Goal: Transaction & Acquisition: Obtain resource

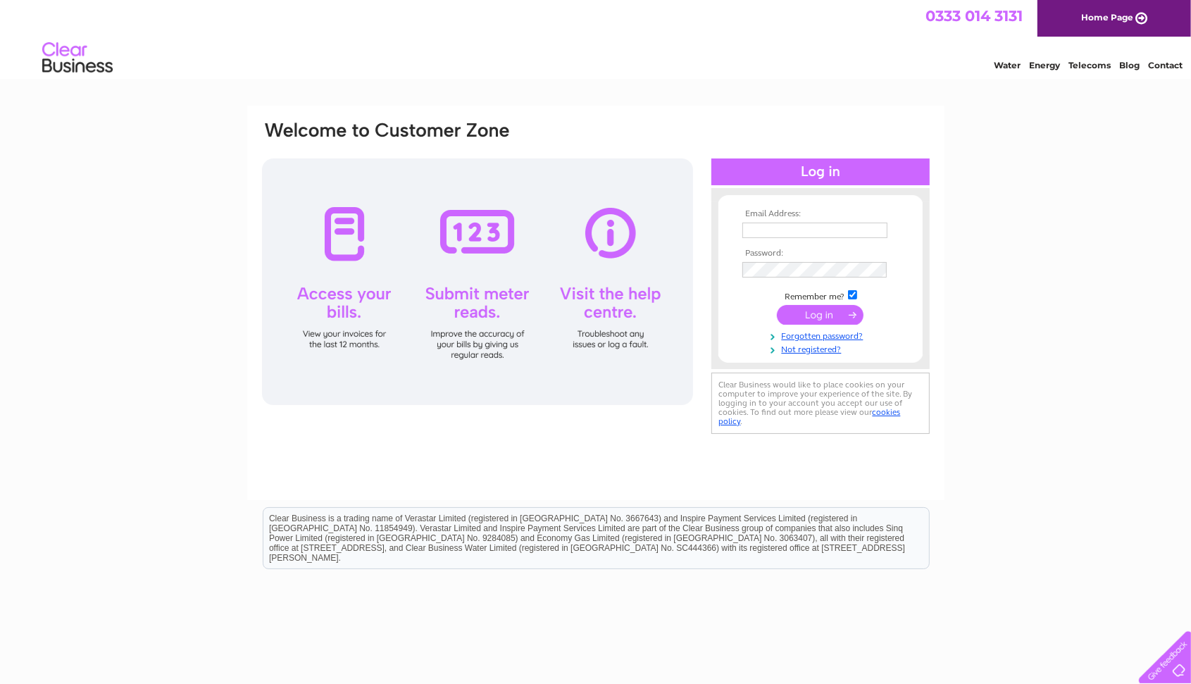
type input "[DOMAIN_NAME][EMAIL_ADDRESS][DOMAIN_NAME]"
click at [803, 318] on input "submit" at bounding box center [820, 315] width 87 height 20
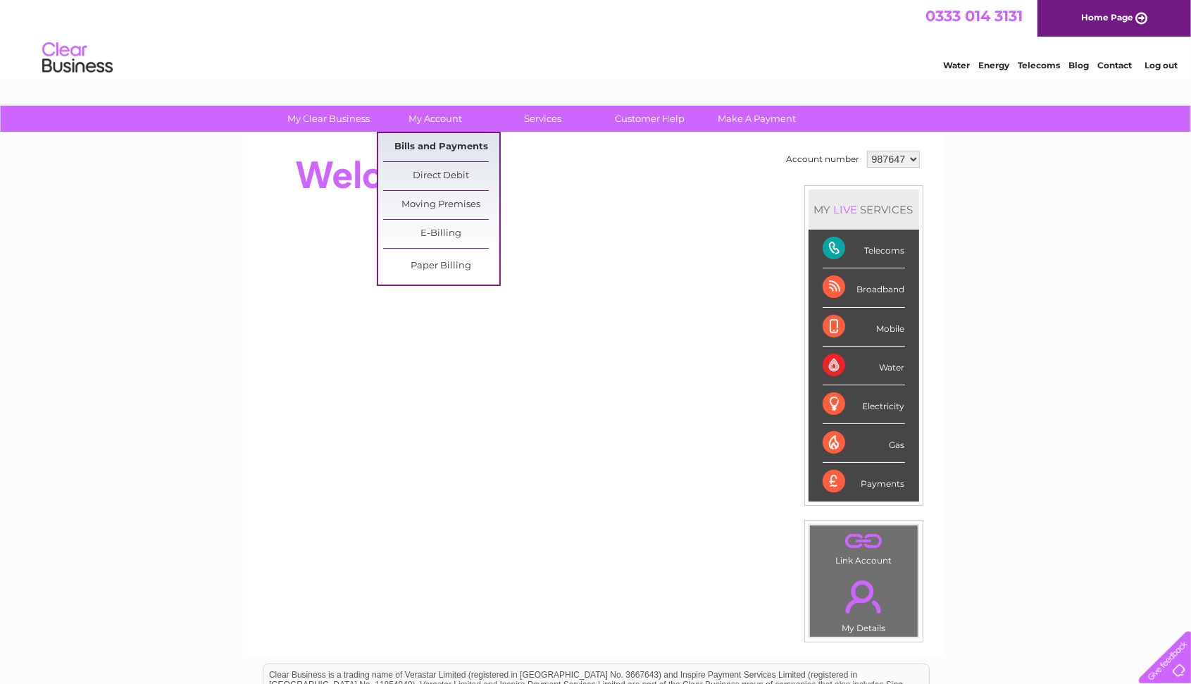
click at [453, 148] on link "Bills and Payments" at bounding box center [441, 147] width 116 height 28
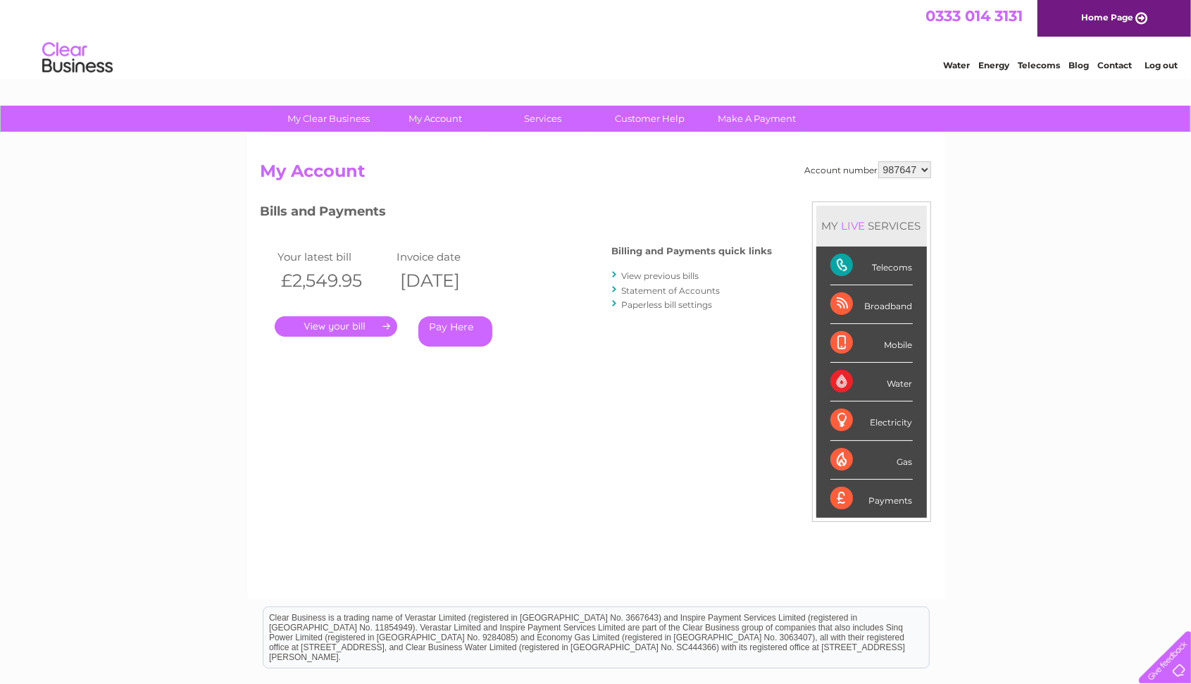
click at [332, 316] on link "." at bounding box center [336, 326] width 123 height 20
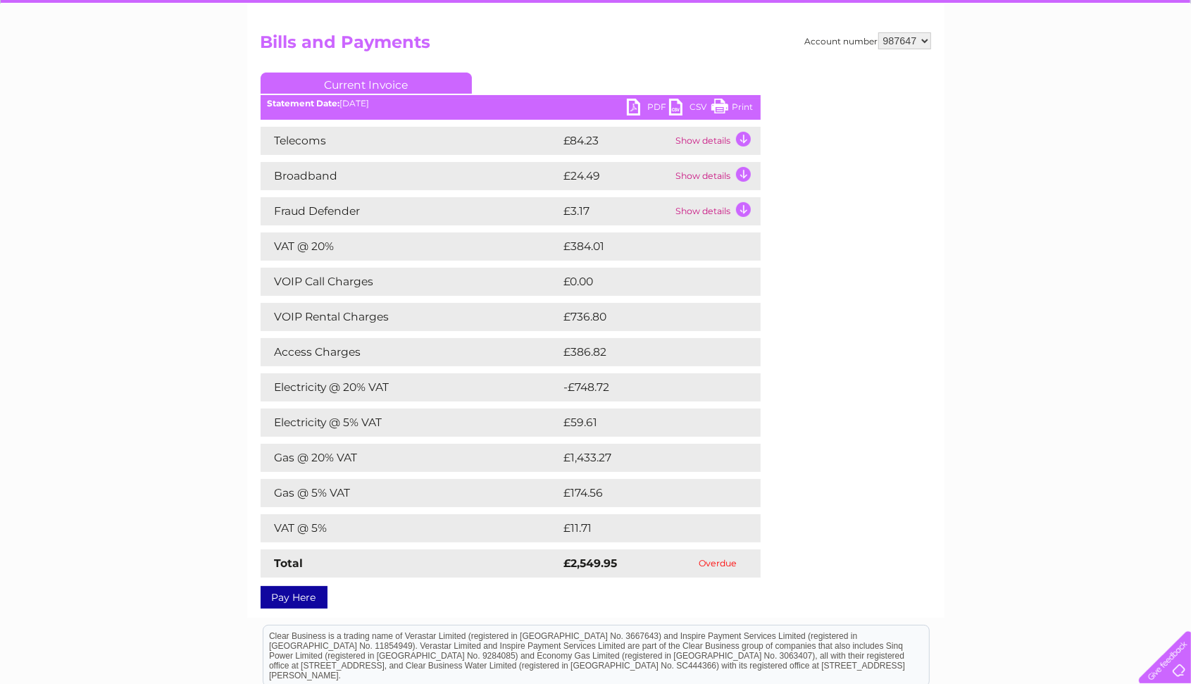
scroll to position [134, 0]
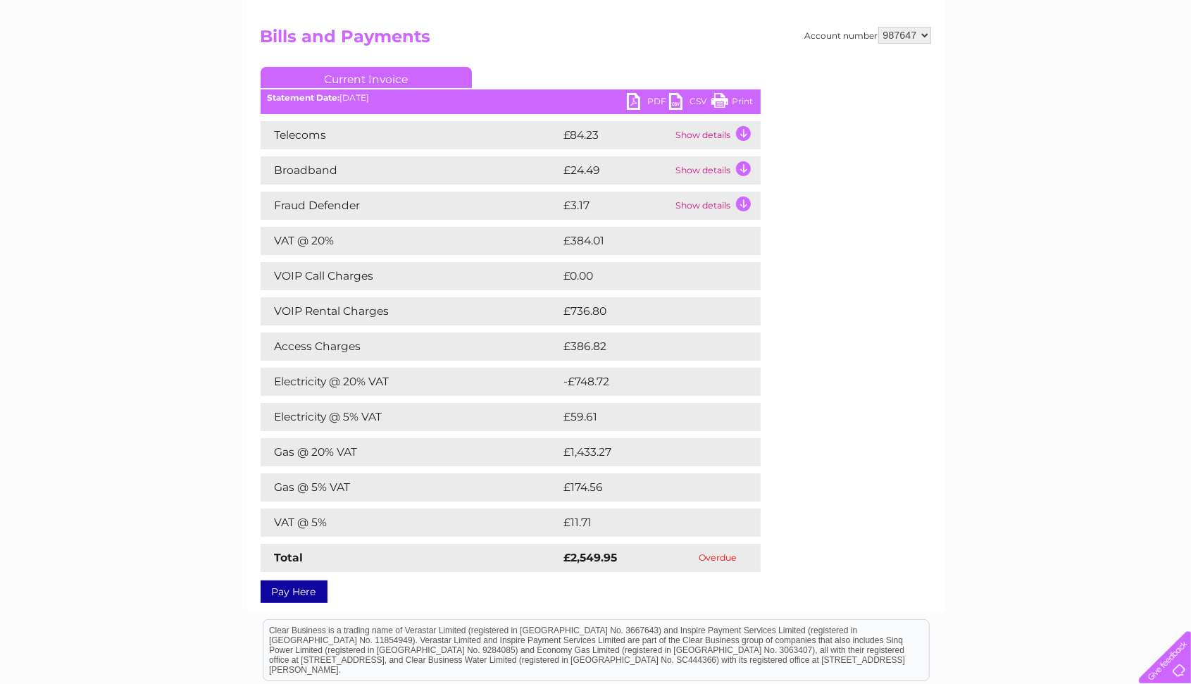
click at [643, 101] on link "PDF" at bounding box center [648, 103] width 42 height 20
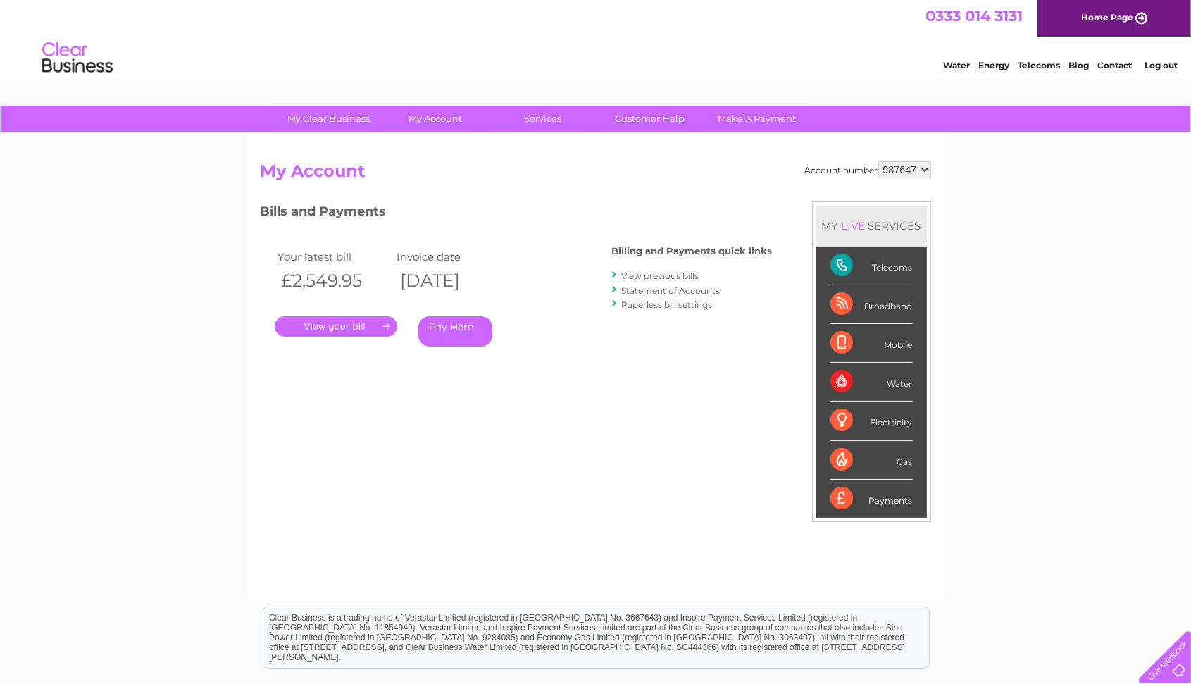
click at [672, 279] on link "View previous bills" at bounding box center [660, 275] width 77 height 11
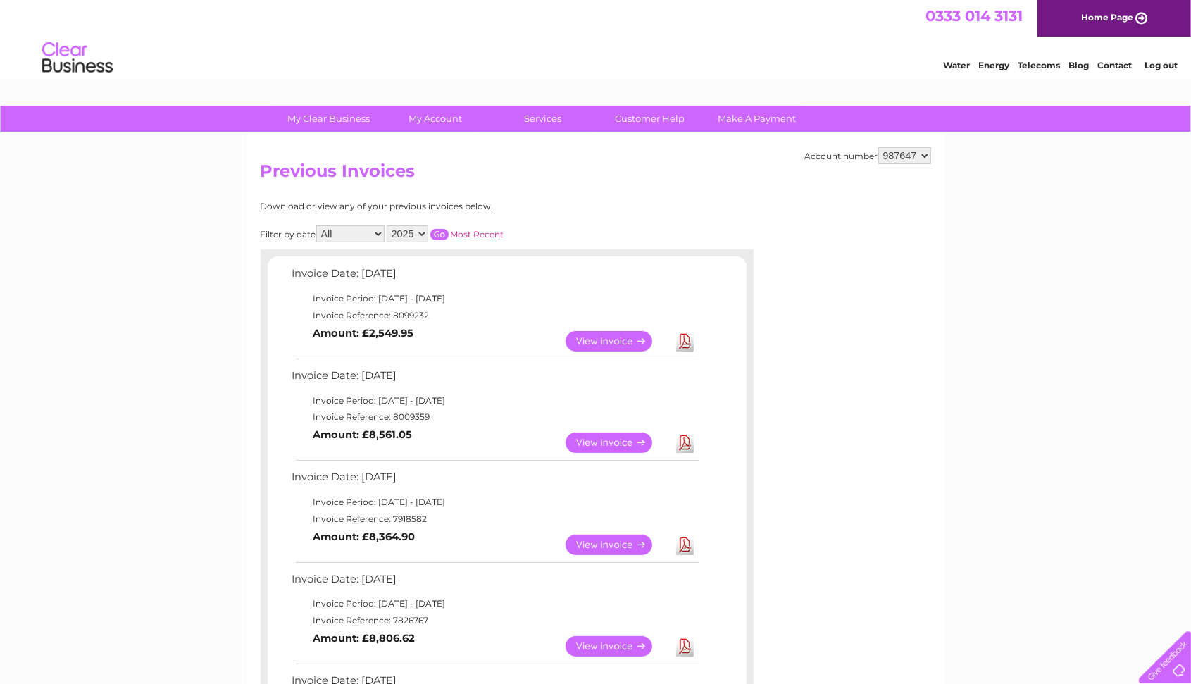
click at [597, 439] on link "View" at bounding box center [617, 442] width 104 height 20
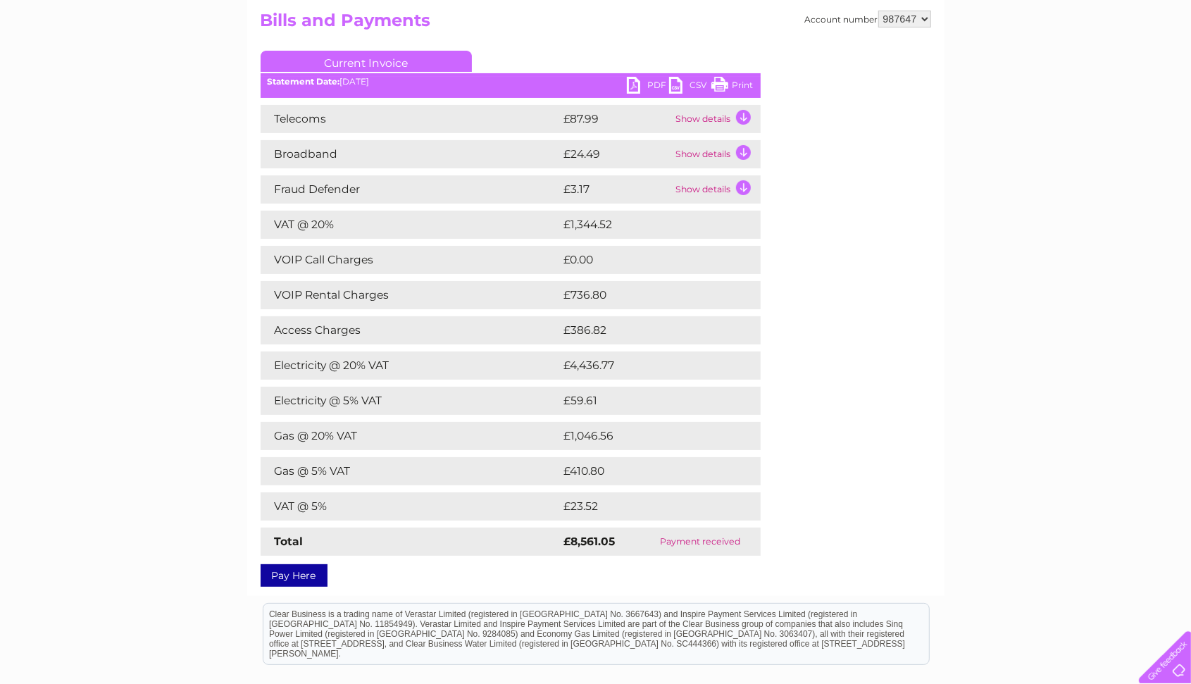
scroll to position [139, 0]
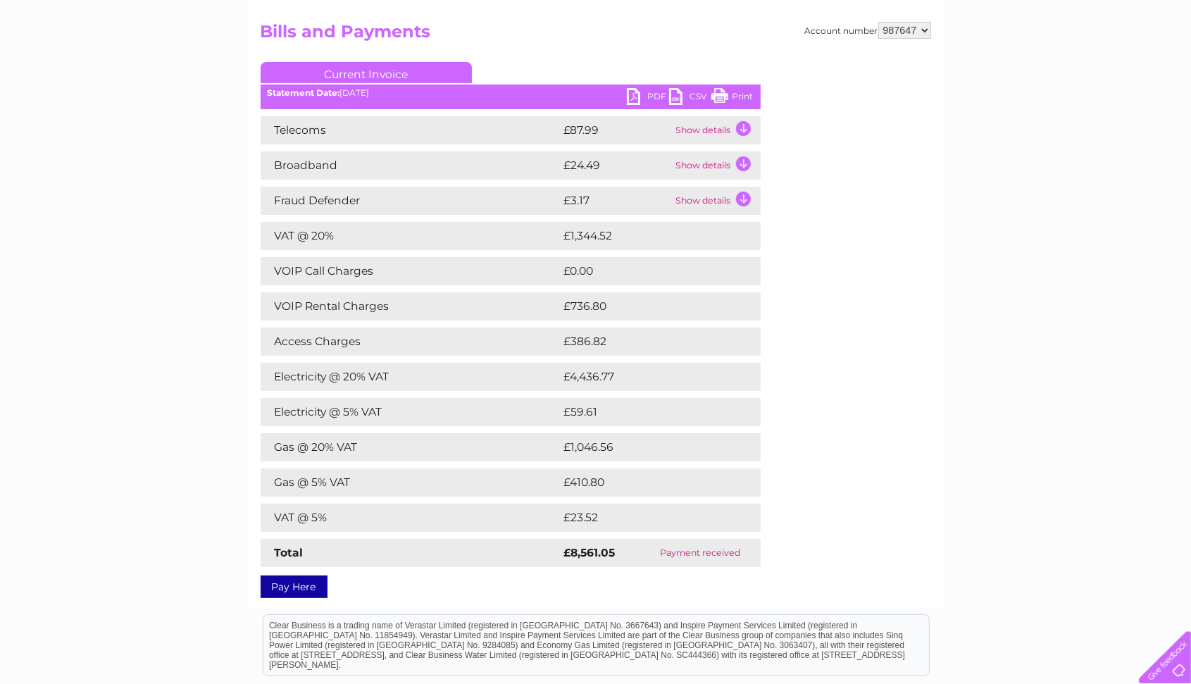
click at [648, 96] on link "PDF" at bounding box center [648, 98] width 42 height 20
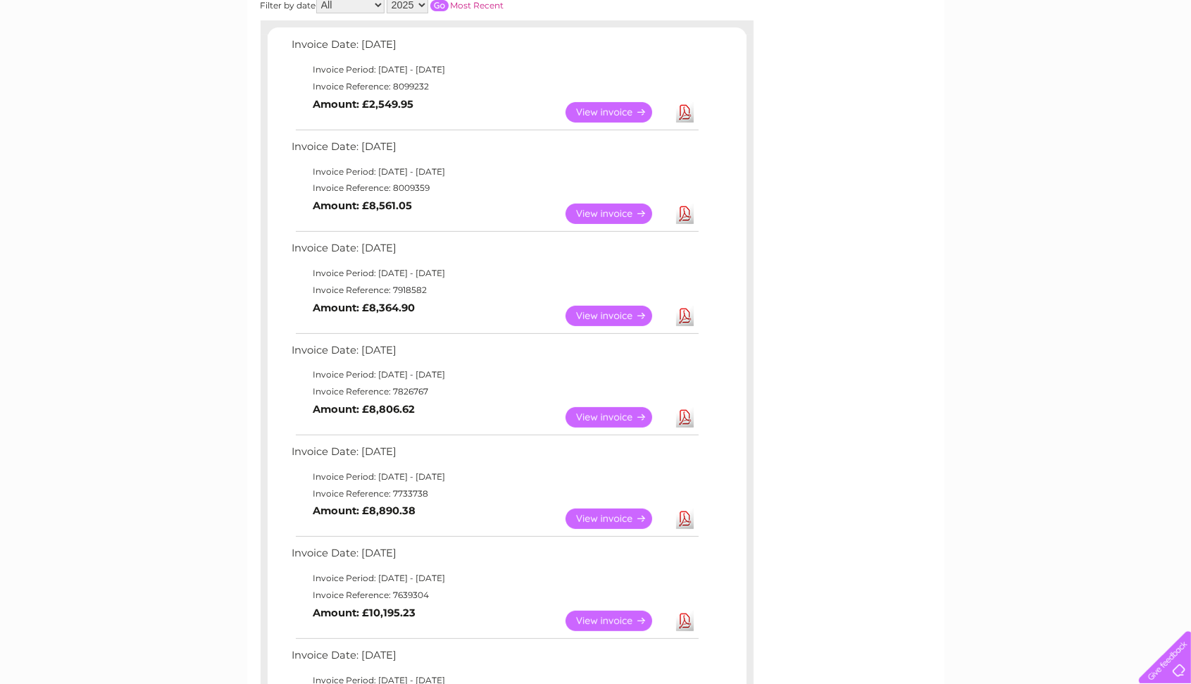
scroll to position [230, 0]
click at [599, 313] on link "View" at bounding box center [617, 314] width 104 height 20
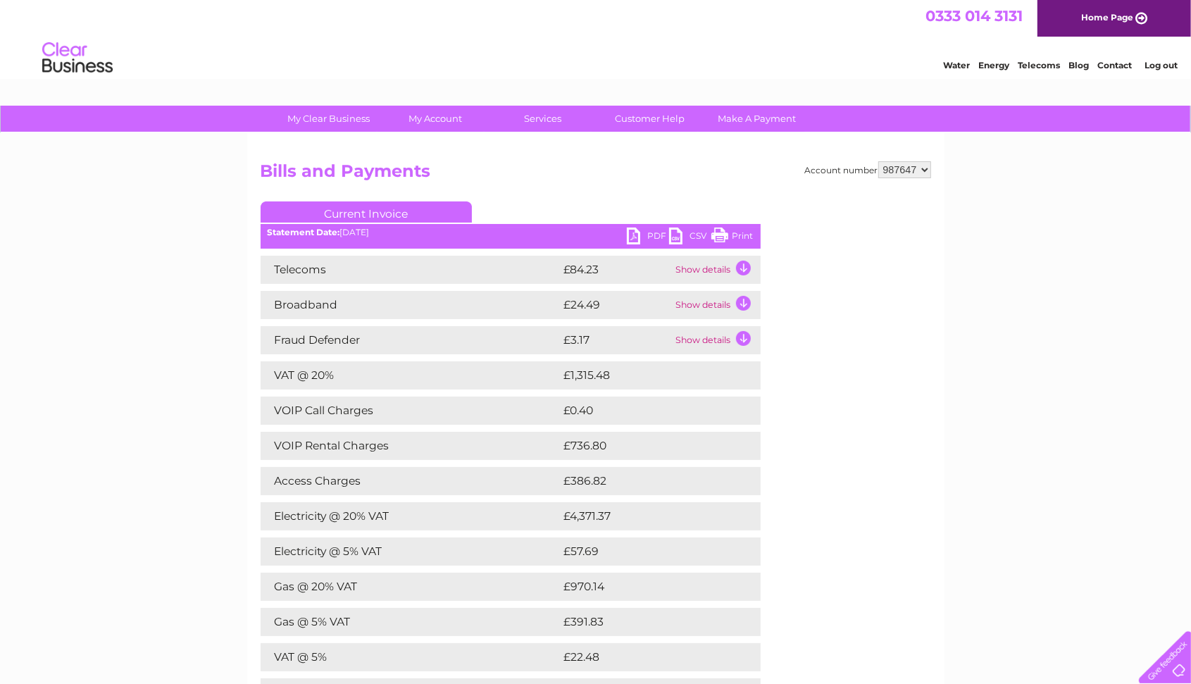
click at [645, 239] on link "PDF" at bounding box center [648, 237] width 42 height 20
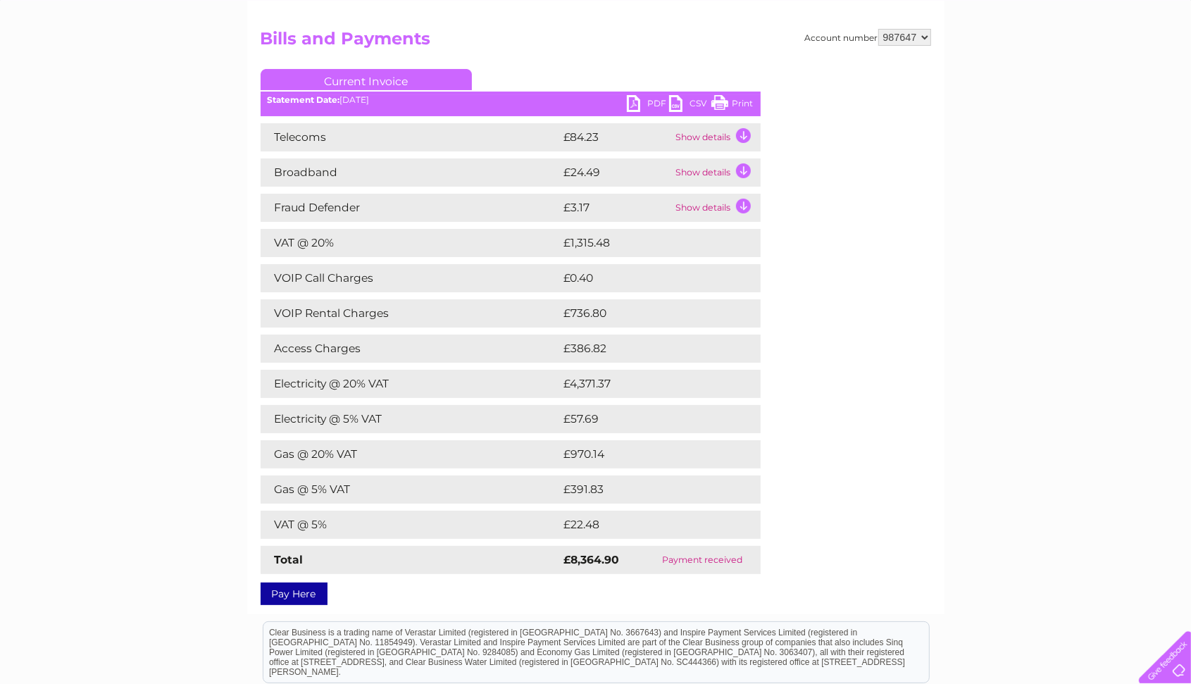
scroll to position [134, 0]
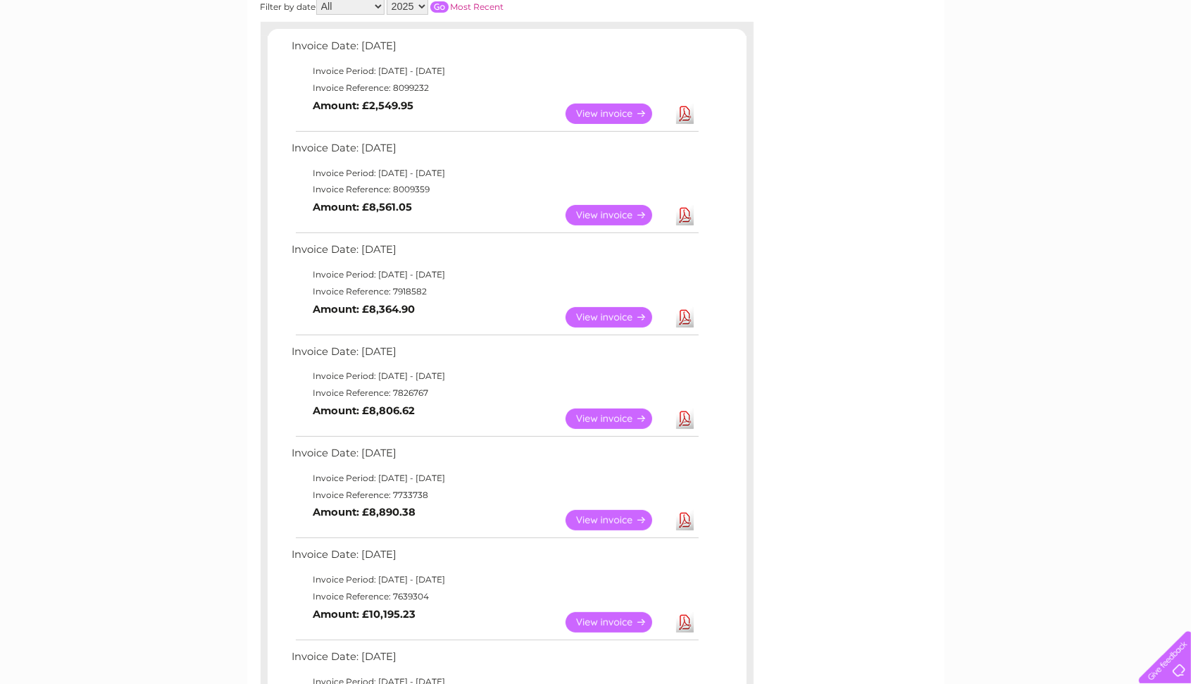
click at [580, 416] on link "View" at bounding box center [617, 418] width 104 height 20
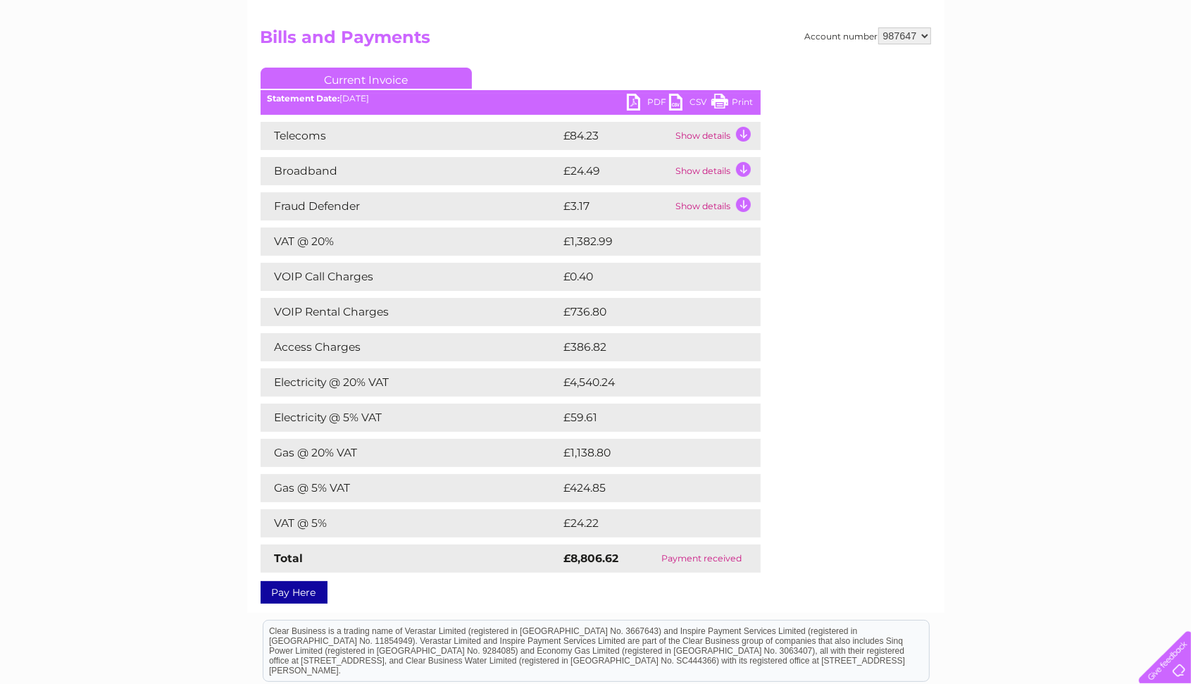
scroll to position [132, 0]
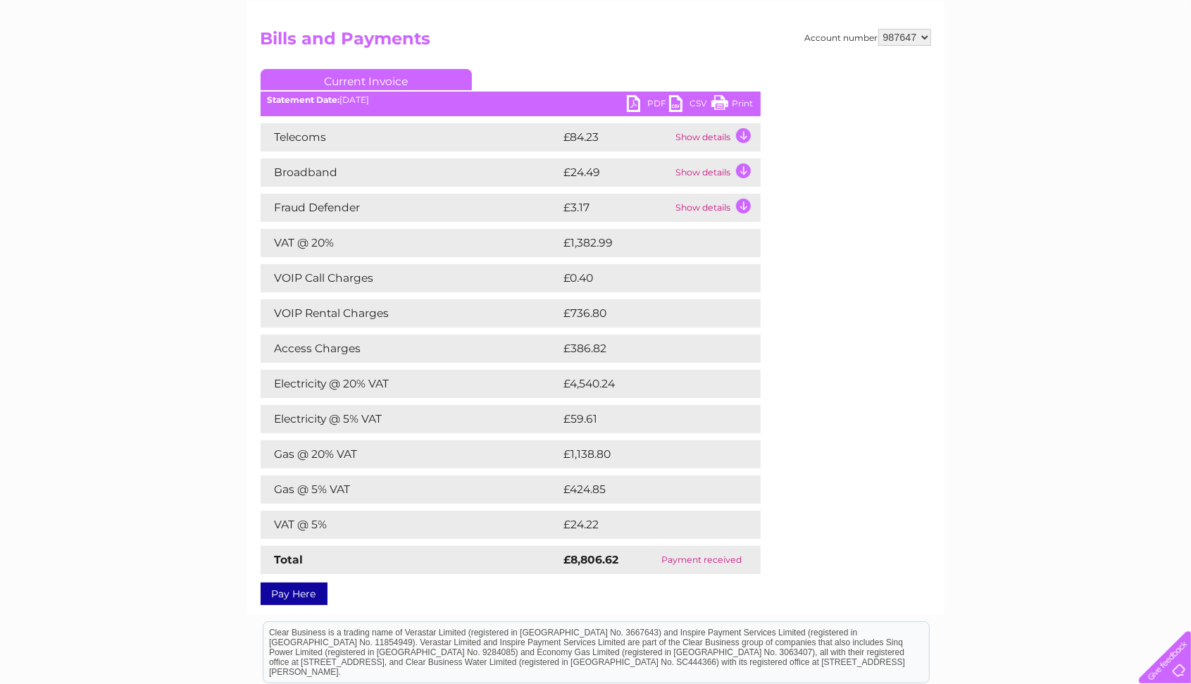
click at [642, 105] on link "PDF" at bounding box center [648, 105] width 42 height 20
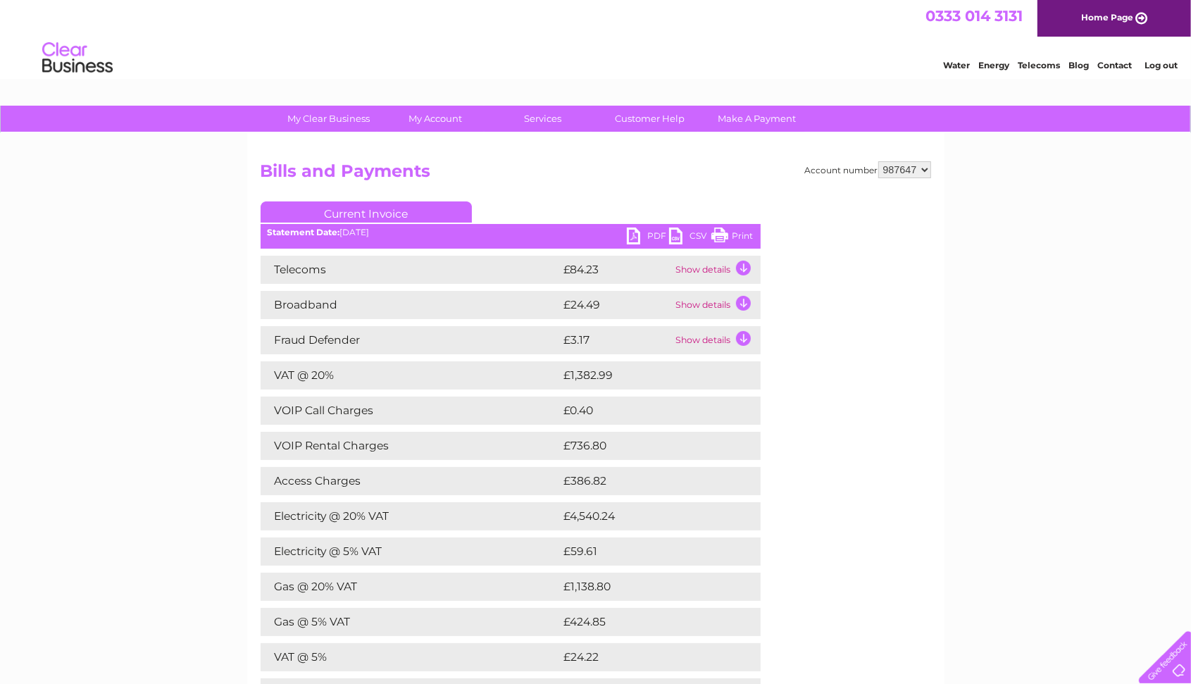
click at [81, 56] on img at bounding box center [78, 58] width 72 height 43
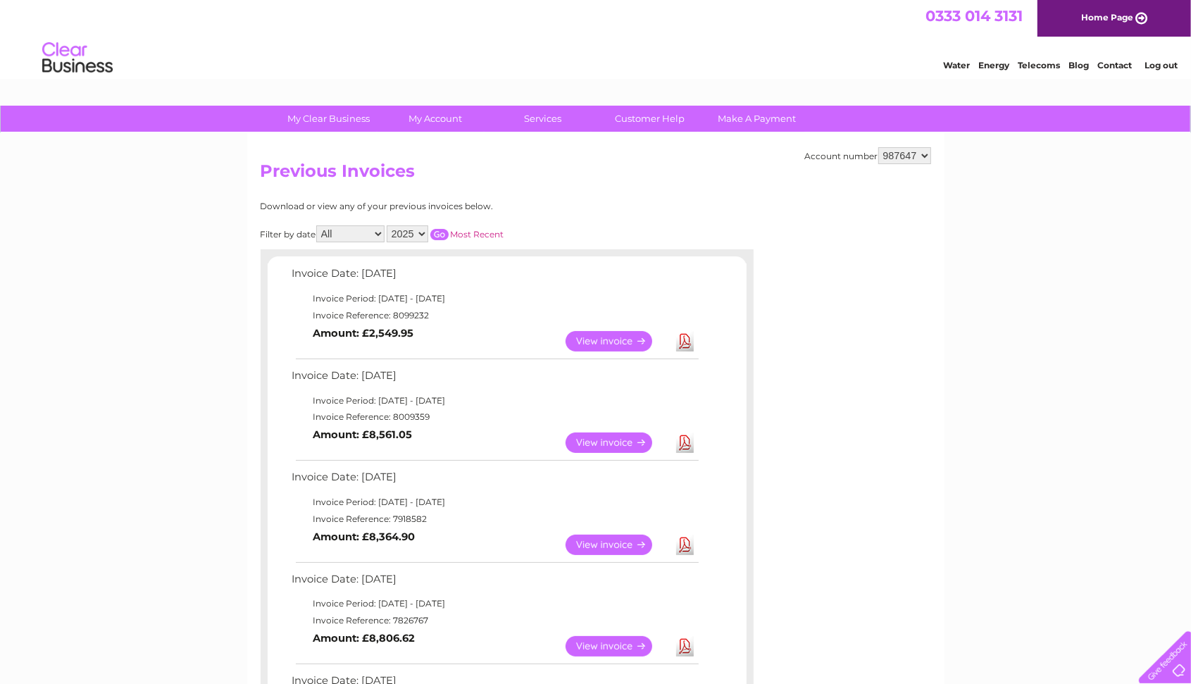
click at [1164, 61] on link "Log out" at bounding box center [1160, 65] width 33 height 11
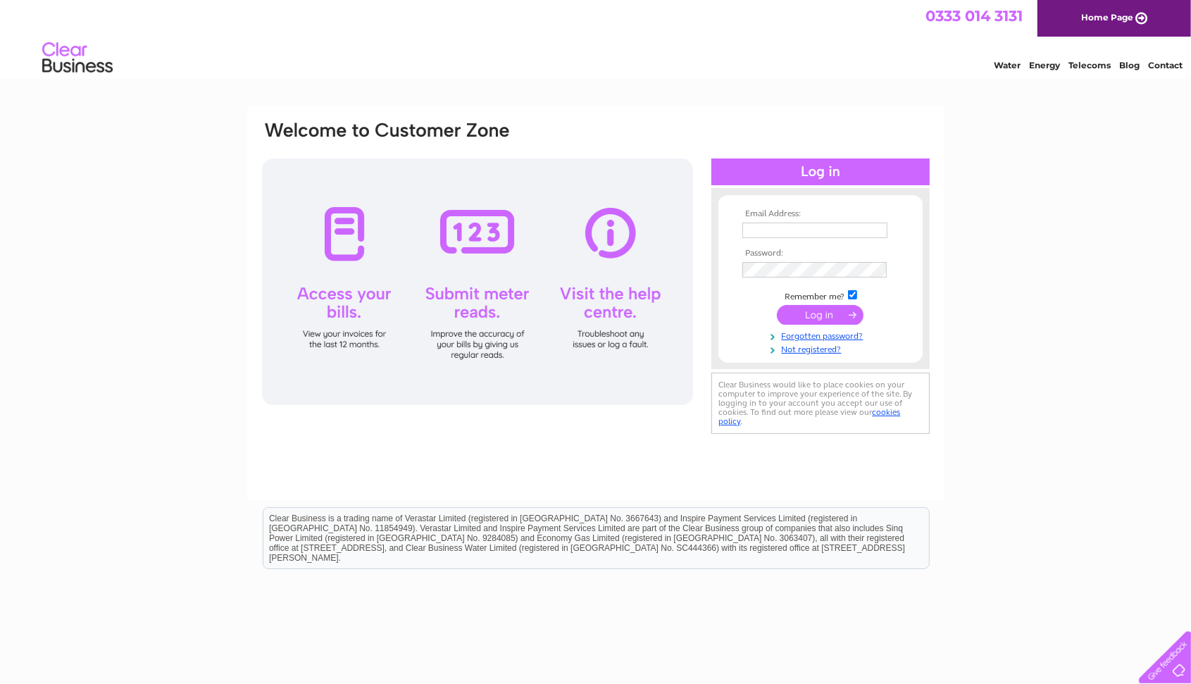
type input "[DOMAIN_NAME][EMAIL_ADDRESS][DOMAIN_NAME]"
click at [867, 227] on input "[DOMAIN_NAME][EMAIL_ADDRESS][DOMAIN_NAME]" at bounding box center [814, 230] width 145 height 15
drag, startPoint x: 875, startPoint y: 231, endPoint x: 735, endPoint y: 234, distance: 139.4
click at [735, 234] on form "Email Address: [DOMAIN_NAME][EMAIL_ADDRESS][DOMAIN_NAME] Password:" at bounding box center [820, 282] width 204 height 147
